Goal: Task Accomplishment & Management: Complete application form

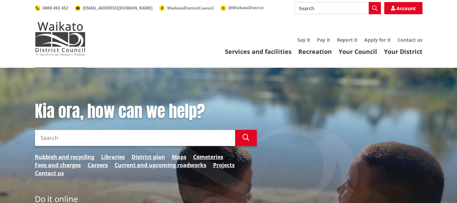
click at [103, 137] on input "Search" at bounding box center [135, 138] width 200 height 16
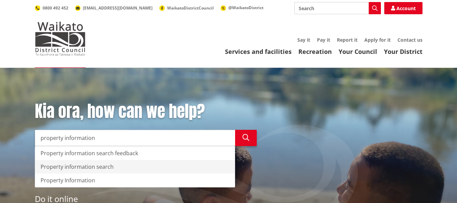
click at [105, 168] on div "Property information search" at bounding box center [135, 167] width 200 height 14
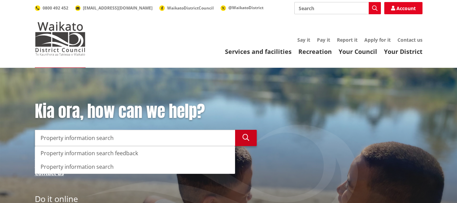
type input "Property information search"
click at [244, 136] on icon "button" at bounding box center [246, 137] width 7 height 7
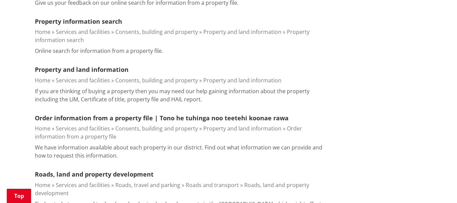
scroll to position [265, 0]
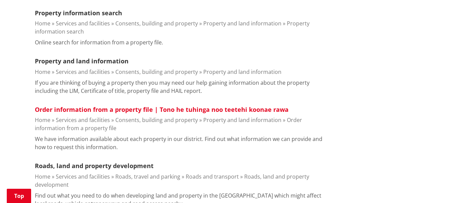
click at [115, 109] on link "Order information from a property file | Tono he tuhinga noo teetehi koonae rawa" at bounding box center [162, 109] width 254 height 8
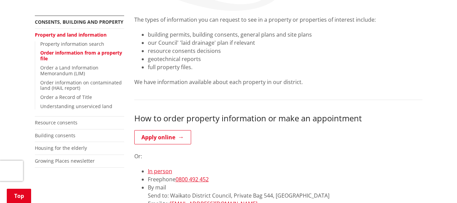
scroll to position [148, 0]
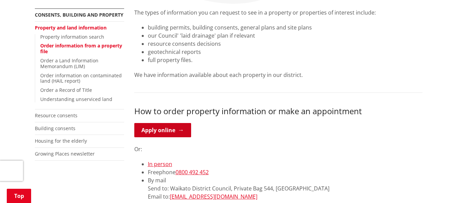
click at [172, 130] on link "Apply online" at bounding box center [162, 130] width 57 height 14
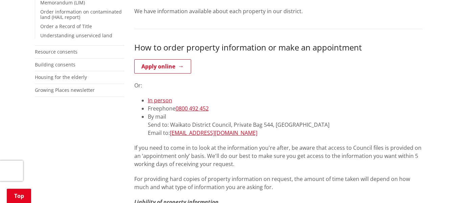
scroll to position [210, 0]
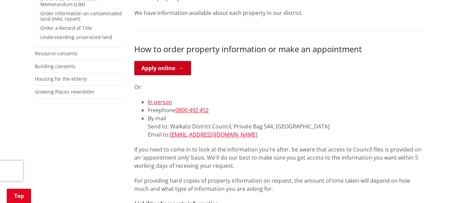
click at [157, 67] on link "Apply online" at bounding box center [162, 68] width 57 height 14
